Goal: Transaction & Acquisition: Book appointment/travel/reservation

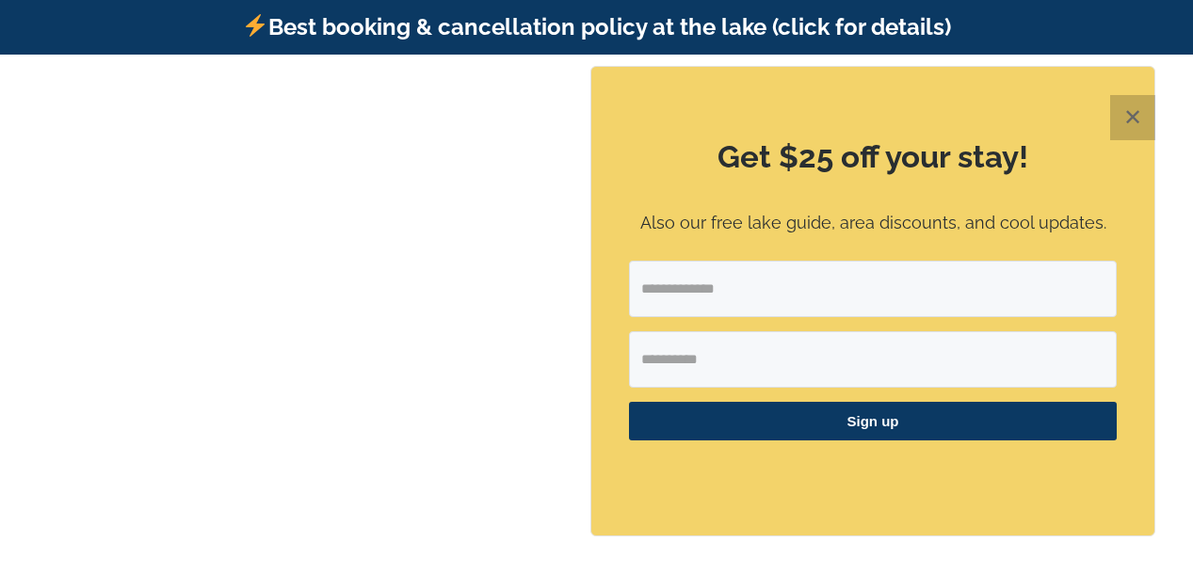
click at [1133, 119] on button "✕" at bounding box center [1132, 117] width 45 height 45
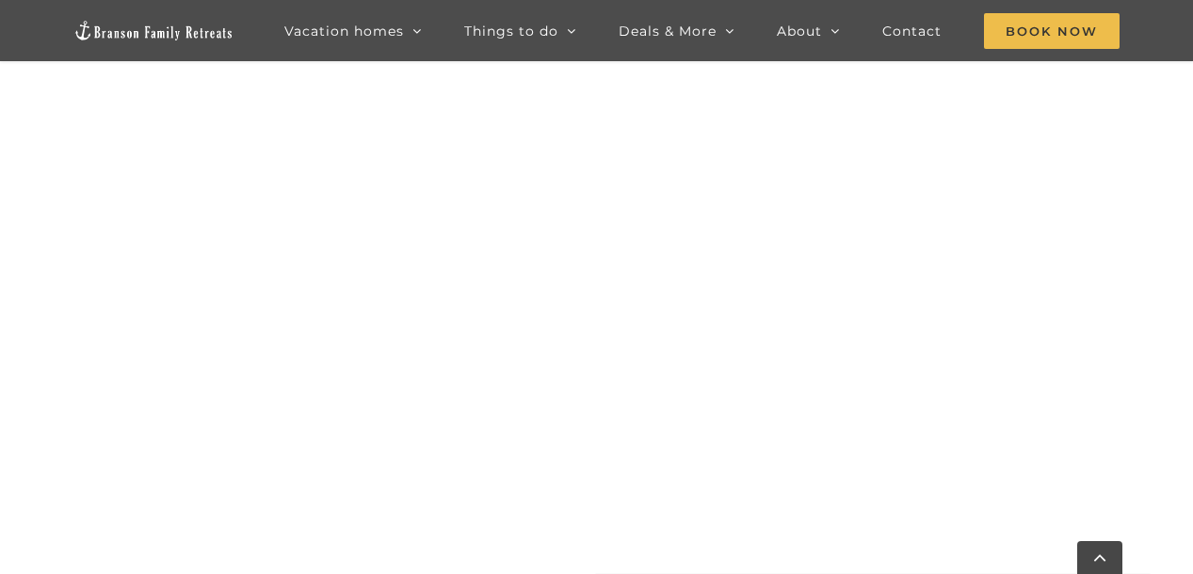
scroll to position [798, 0]
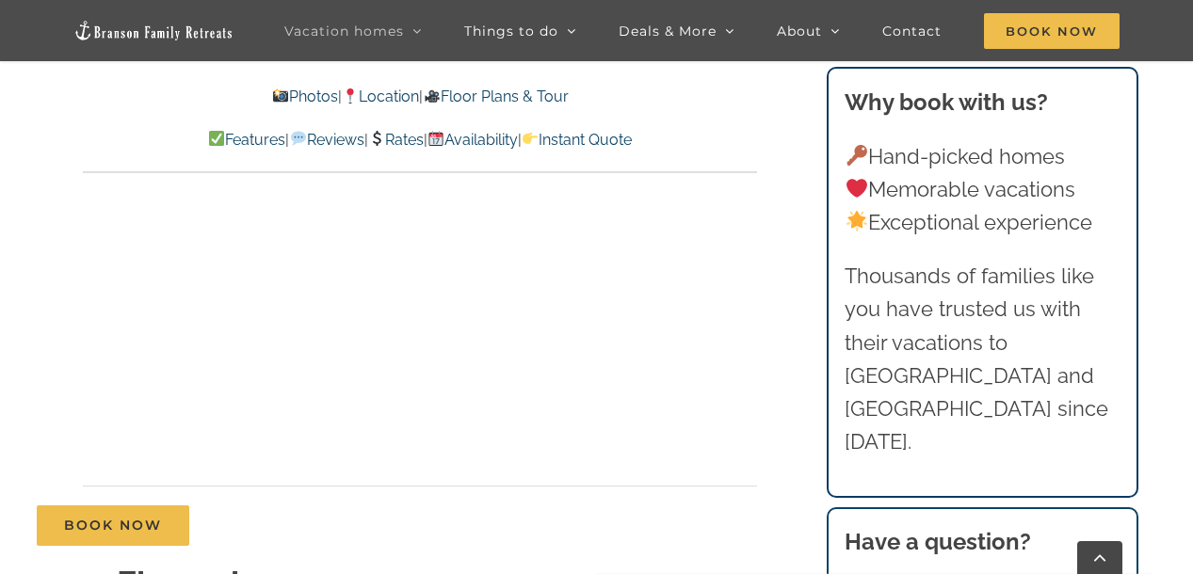
scroll to position [5779, 0]
click at [402, 137] on link "Rates" at bounding box center [396, 140] width 56 height 18
